Goal: Task Accomplishment & Management: Manage account settings

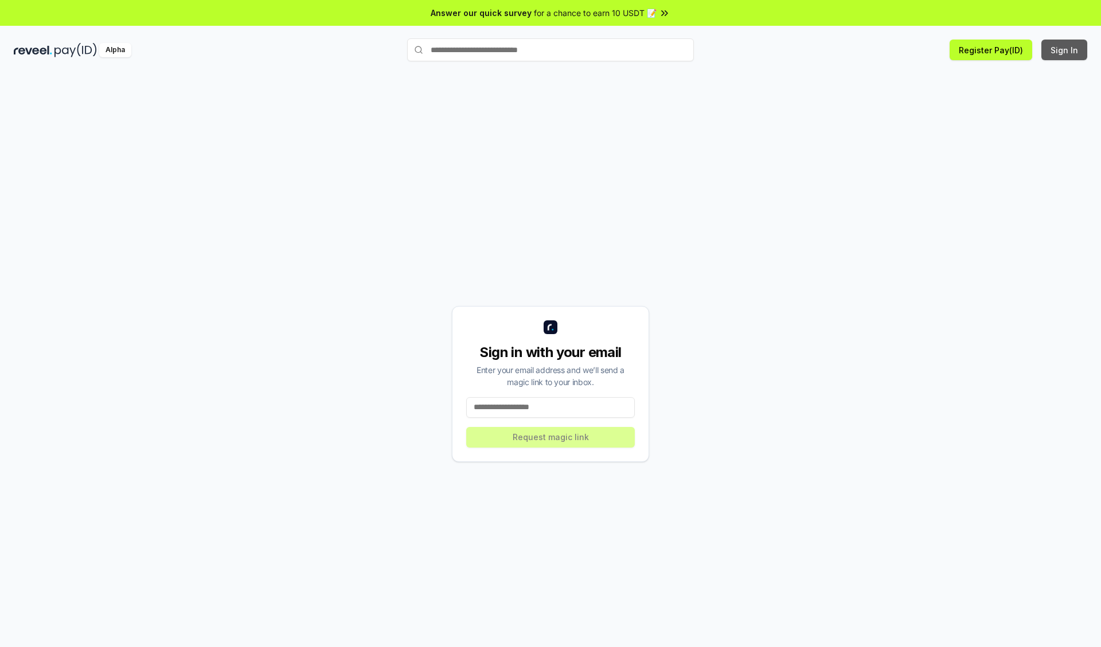
click at [1065, 50] on button "Sign In" at bounding box center [1064, 50] width 46 height 21
type input "**********"
click at [551, 437] on button "Request magic link" at bounding box center [550, 437] width 169 height 21
